Goal: Transaction & Acquisition: Obtain resource

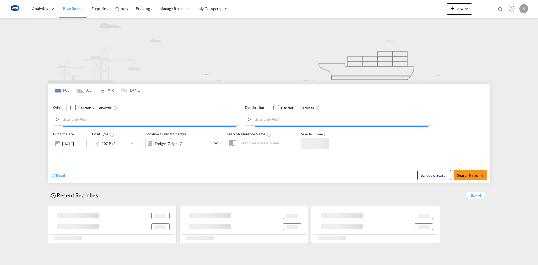
type input "[GEOGRAPHIC_DATA], DKFRC"
type input "Ho Chi Minh City ([GEOGRAPHIC_DATA]), VNSGN"
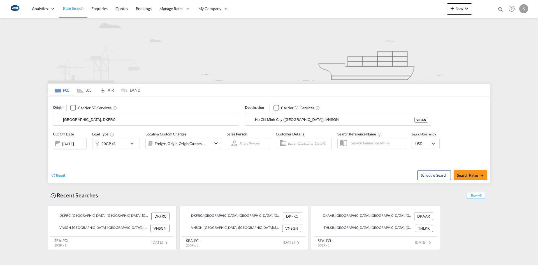
click at [105, 120] on input "[GEOGRAPHIC_DATA], DKFRC" at bounding box center [149, 119] width 173 height 8
drag, startPoint x: 105, startPoint y: 133, endPoint x: 128, endPoint y: 133, distance: 23.0
click at [106, 133] on div "Fredericia [GEOGRAPHIC_DATA] DKFRC" at bounding box center [106, 135] width 106 height 17
type input "[GEOGRAPHIC_DATA], DKFRC"
click at [467, 170] on button "Search Rates" at bounding box center [470, 175] width 34 height 10
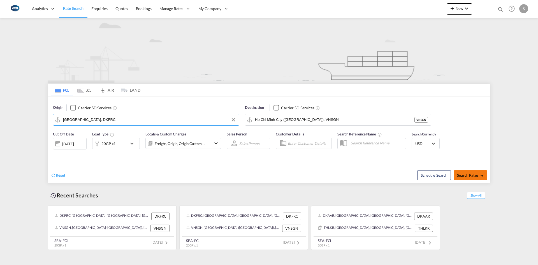
type input "DKFRC to VNSGN / [DATE]"
